Goal: Task Accomplishment & Management: Manage account settings

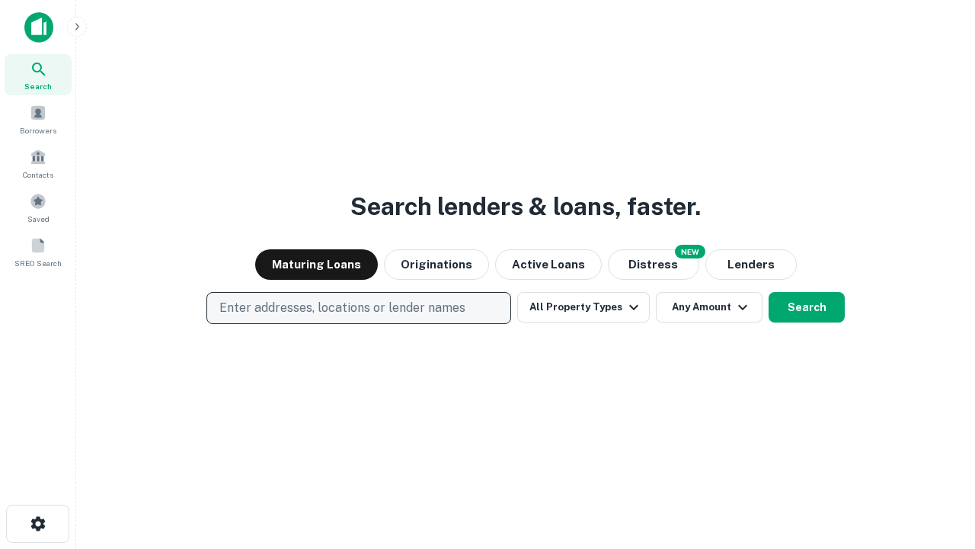
click at [358, 308] on p "Enter addresses, locations or lender names" at bounding box center [342, 308] width 246 height 18
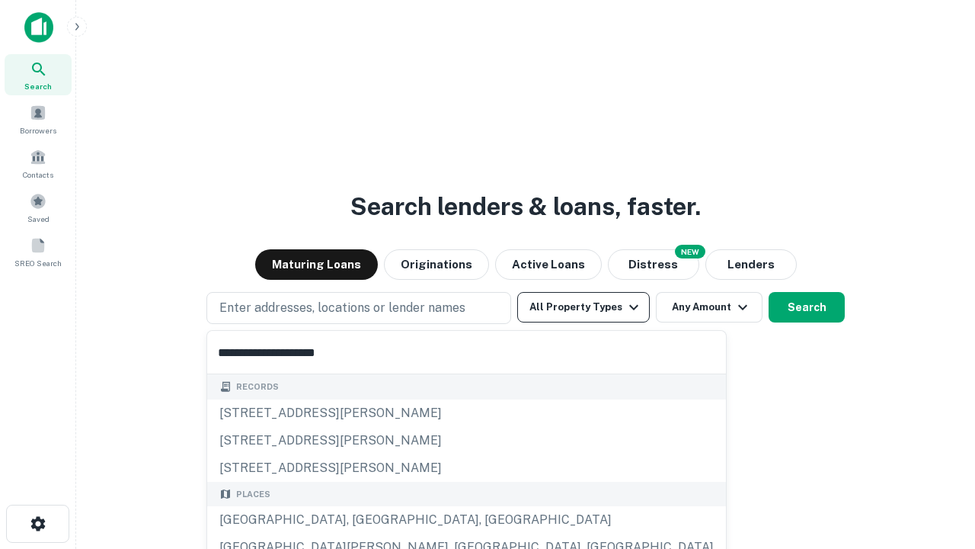
click at [584, 307] on button "All Property Types" at bounding box center [583, 307] width 133 height 30
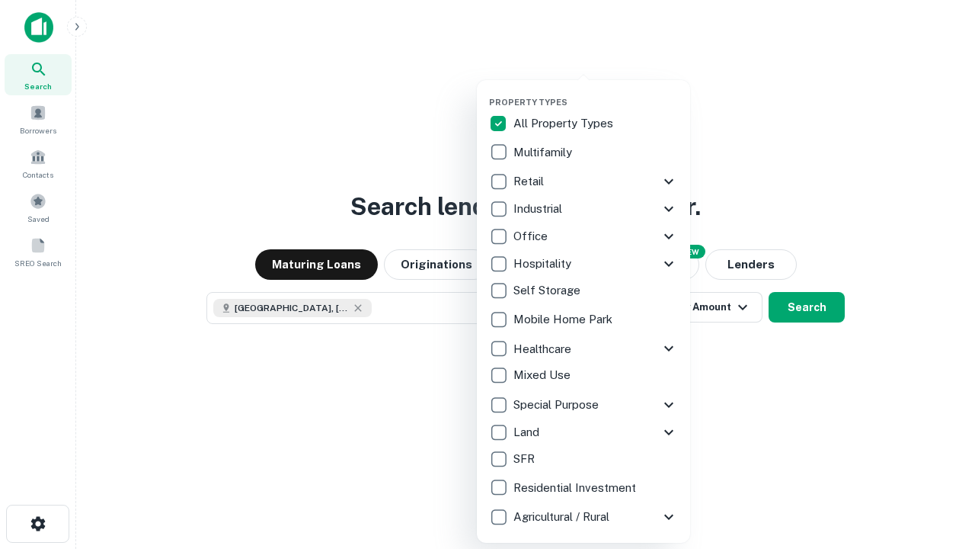
click at [596, 92] on button "button" at bounding box center [595, 92] width 213 height 1
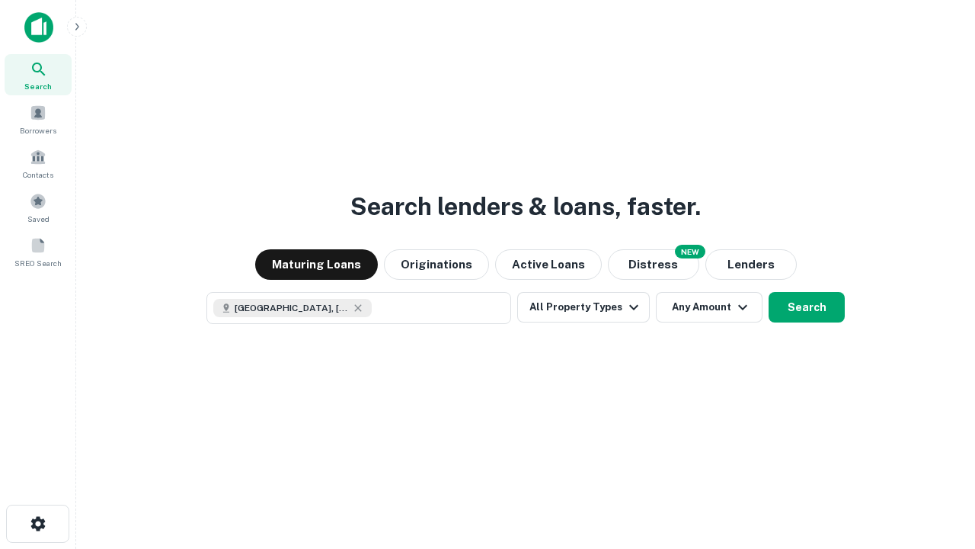
scroll to position [24, 0]
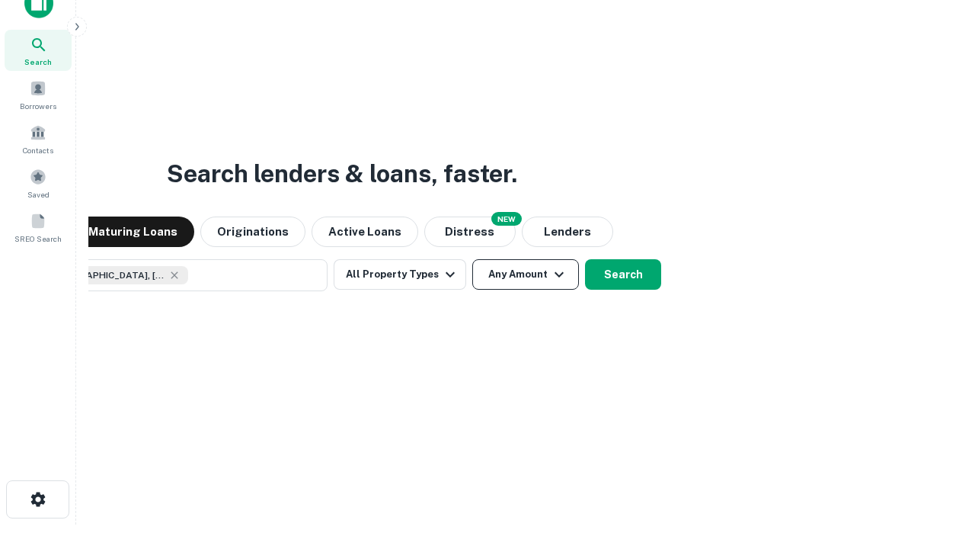
click at [472, 259] on button "Any Amount" at bounding box center [525, 274] width 107 height 30
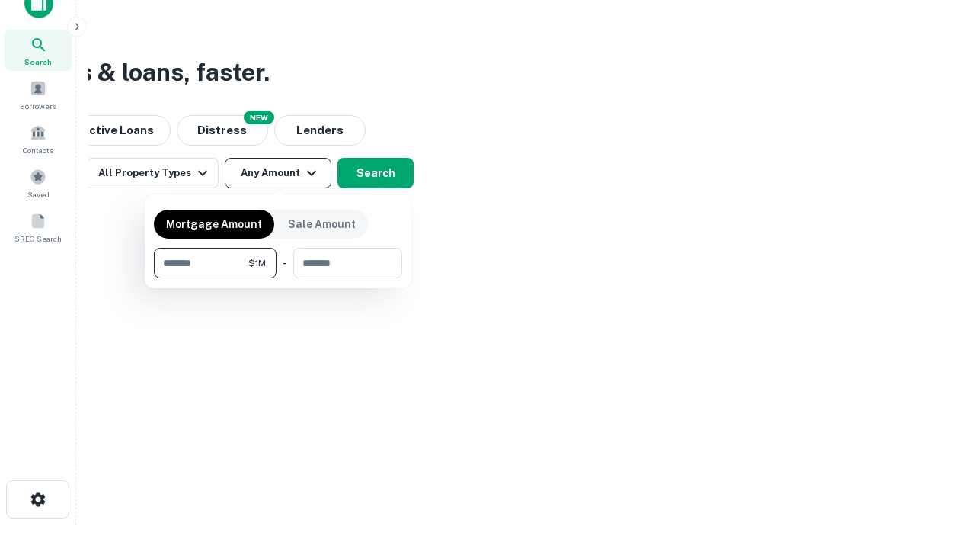
type input "*******"
click at [278, 278] on button "button" at bounding box center [278, 278] width 248 height 1
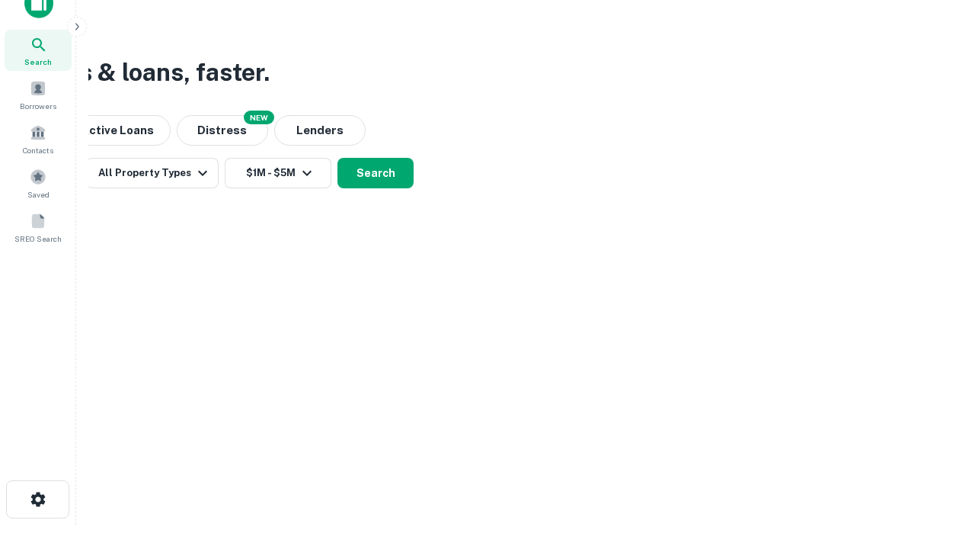
scroll to position [24, 0]
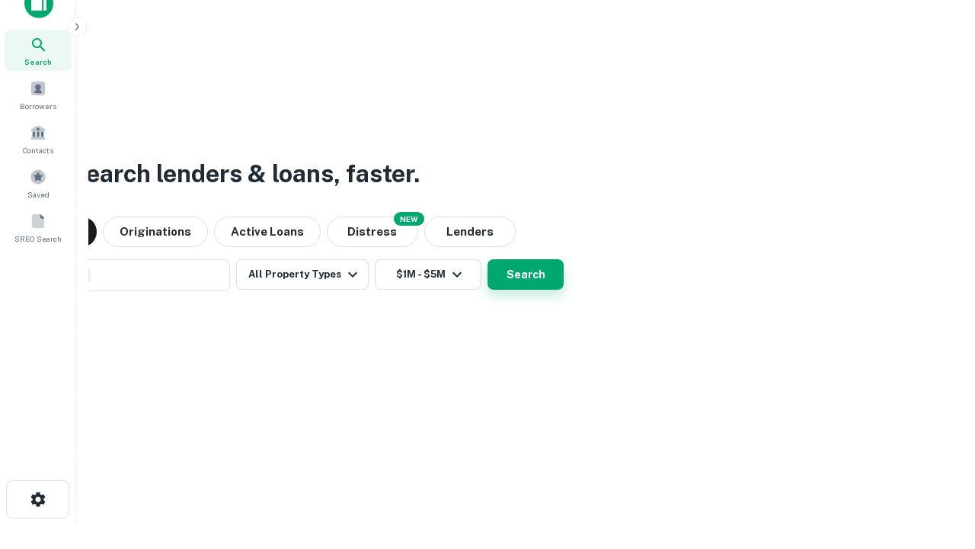
click at [488, 259] on button "Search" at bounding box center [526, 274] width 76 height 30
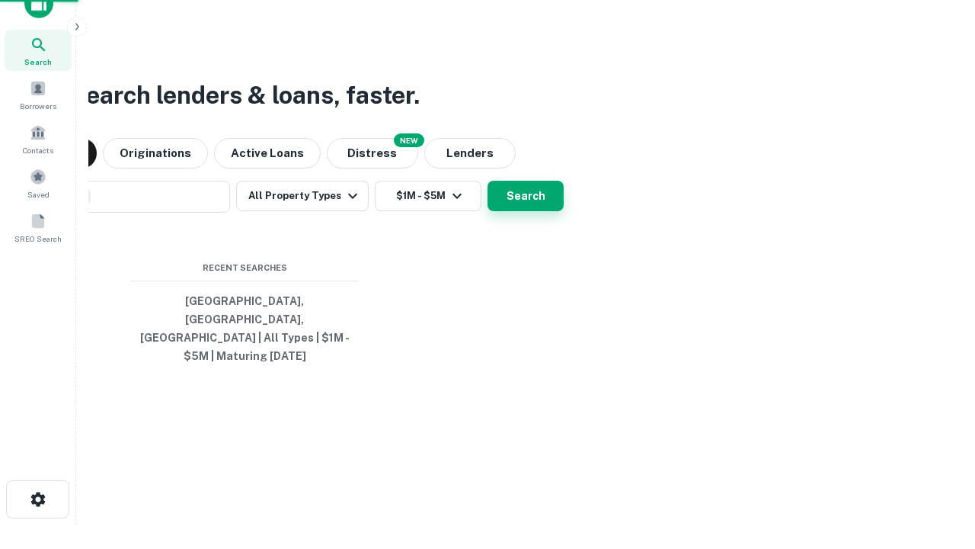
scroll to position [50, 431]
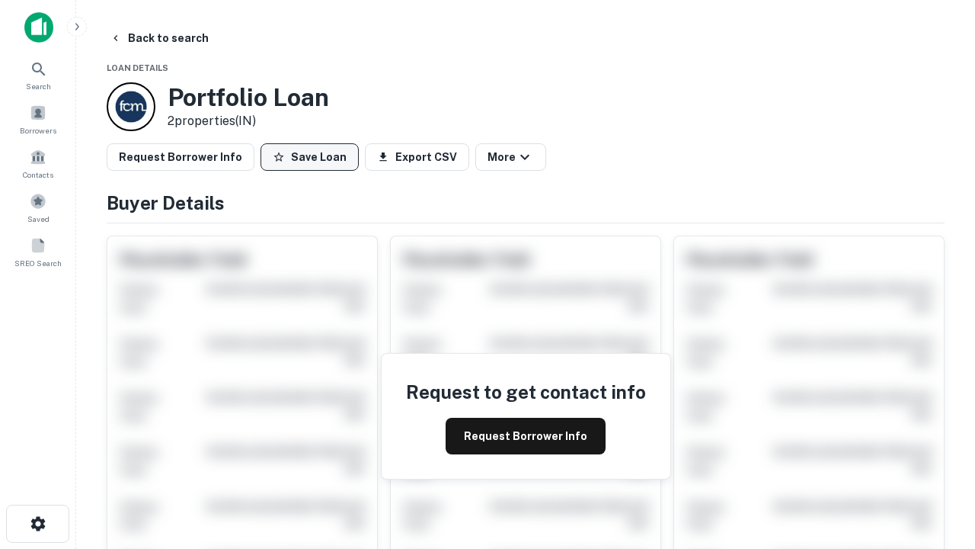
click at [309, 157] on button "Save Loan" at bounding box center [310, 156] width 98 height 27
click at [313, 157] on button "Loan Saved" at bounding box center [313, 156] width 105 height 27
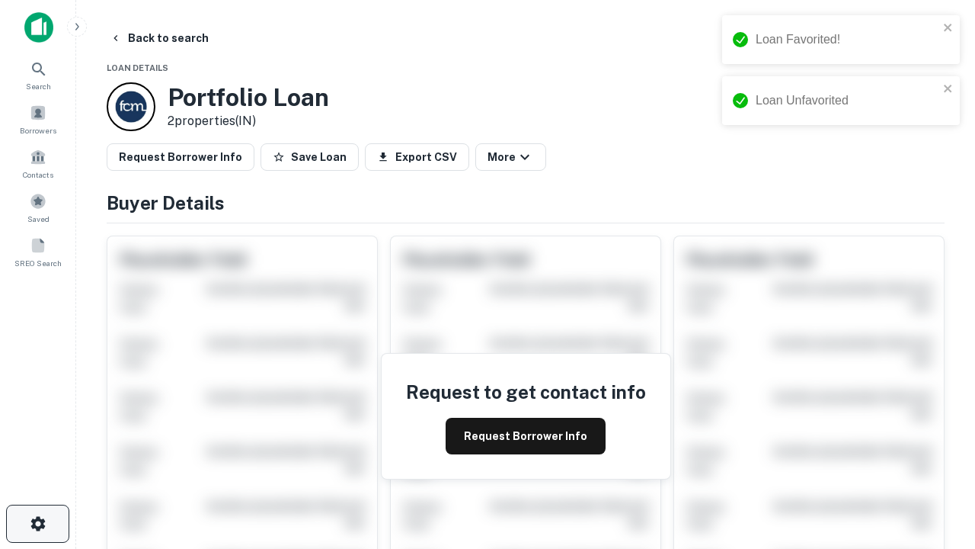
click at [37, 523] on icon "button" at bounding box center [38, 523] width 18 height 18
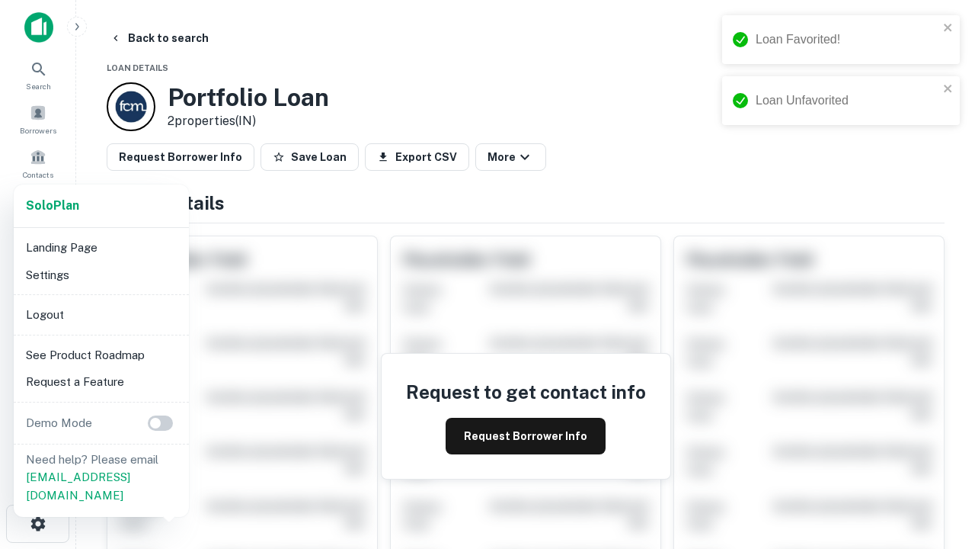
click at [101, 314] on li "Logout" at bounding box center [101, 314] width 163 height 27
